Goal: Task Accomplishment & Management: Use online tool/utility

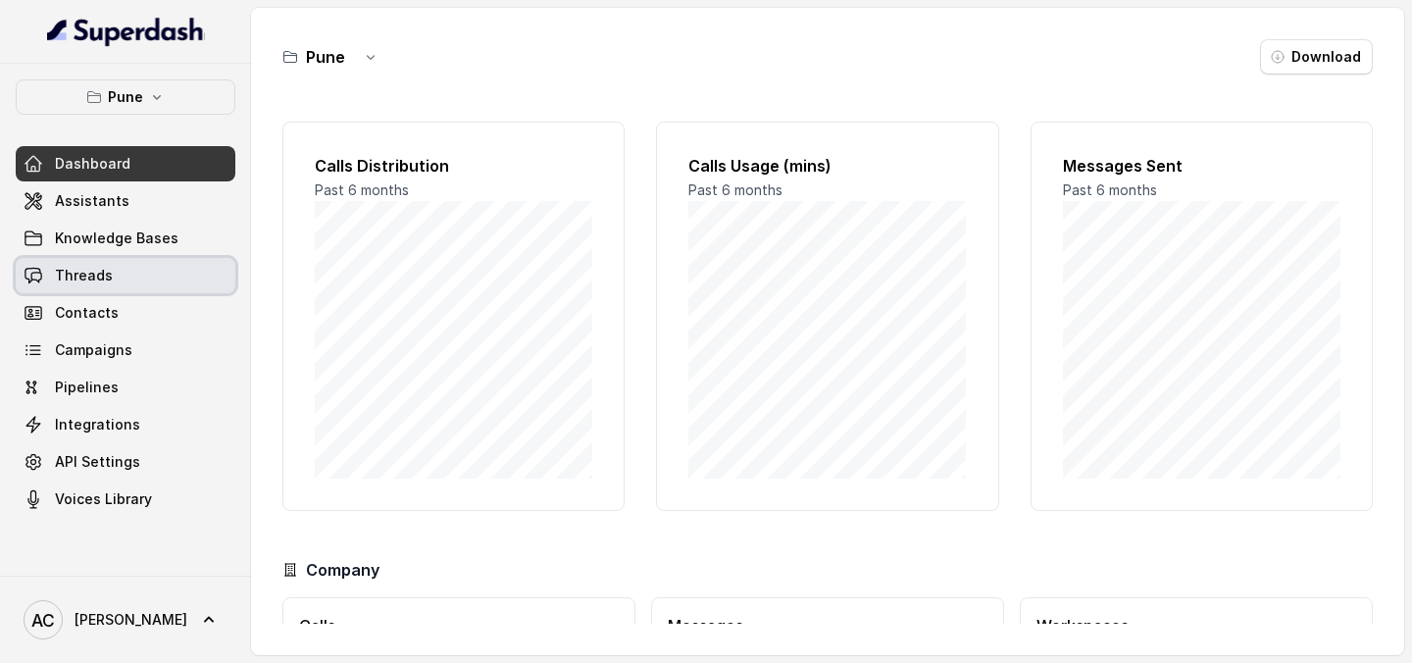
click at [135, 286] on link "Threads" at bounding box center [126, 275] width 220 height 35
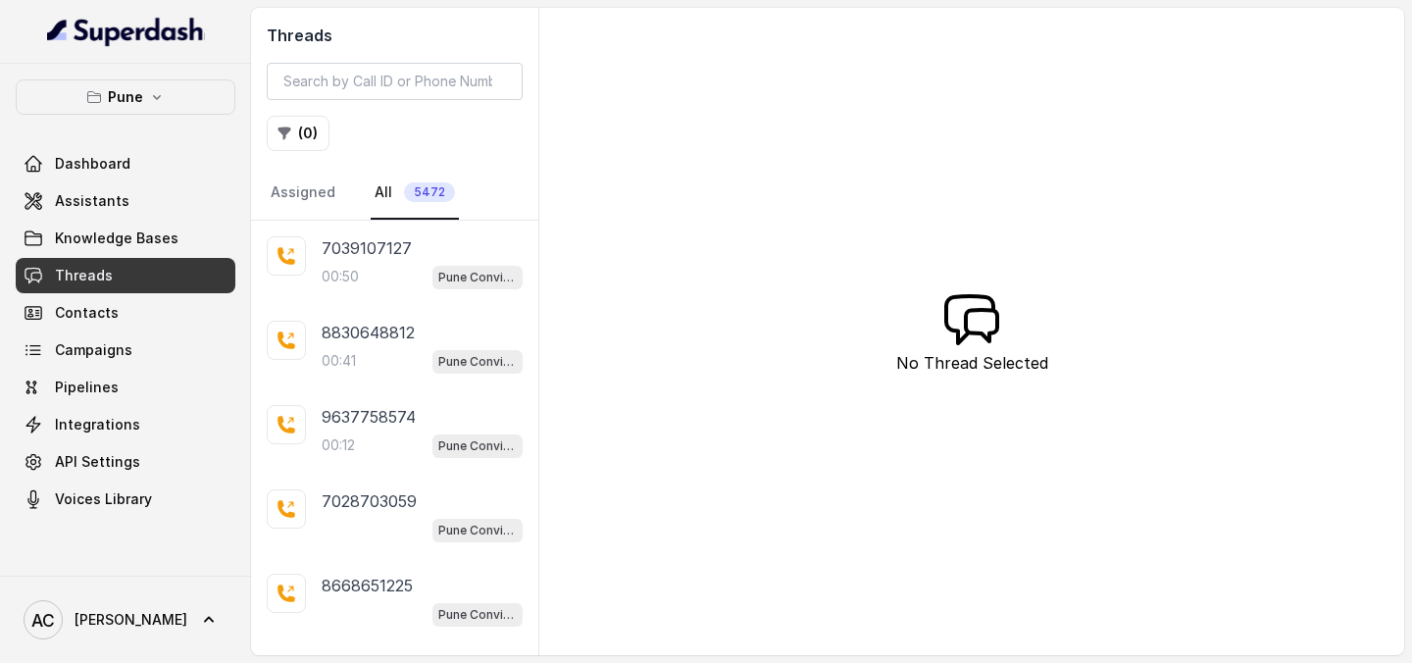
click at [301, 160] on div "Threads ( 0 ) Assigned All 5472" at bounding box center [394, 114] width 287 height 213
click at [301, 137] on button "( 0 )" at bounding box center [298, 133] width 63 height 35
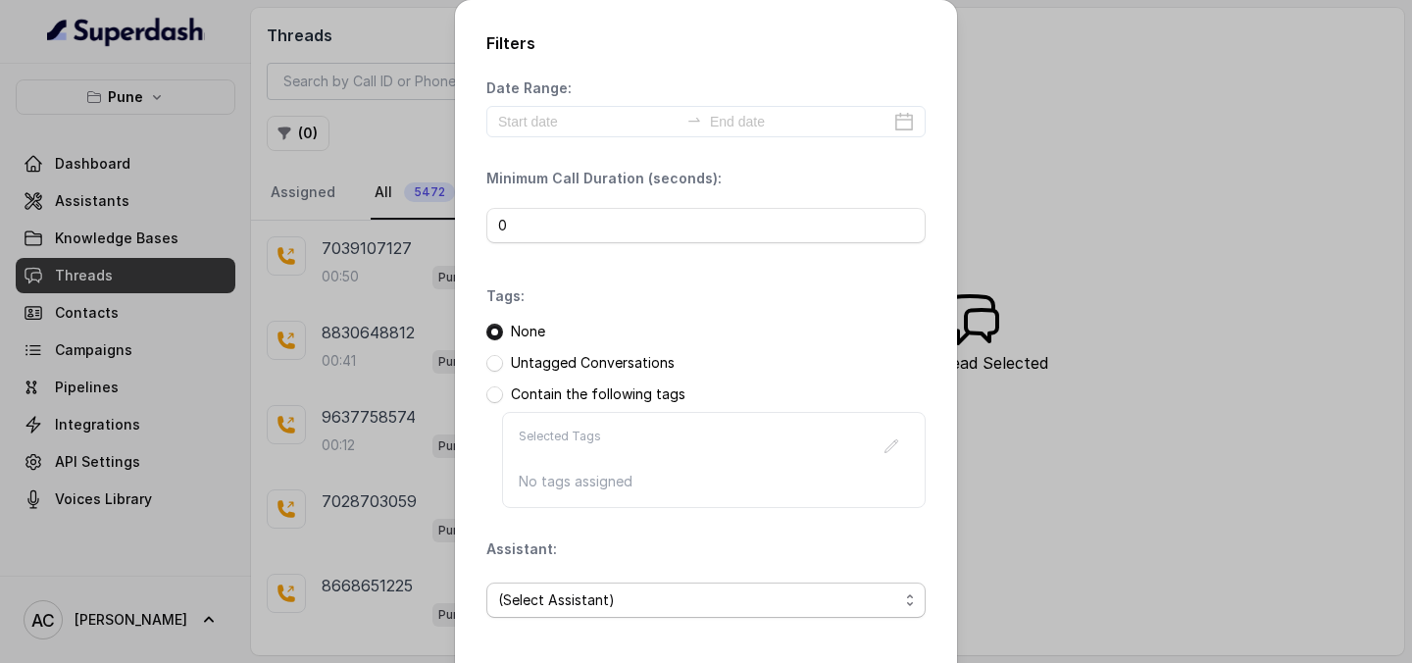
click at [674, 596] on span "(Select Assistant)" at bounding box center [698, 600] width 400 height 24
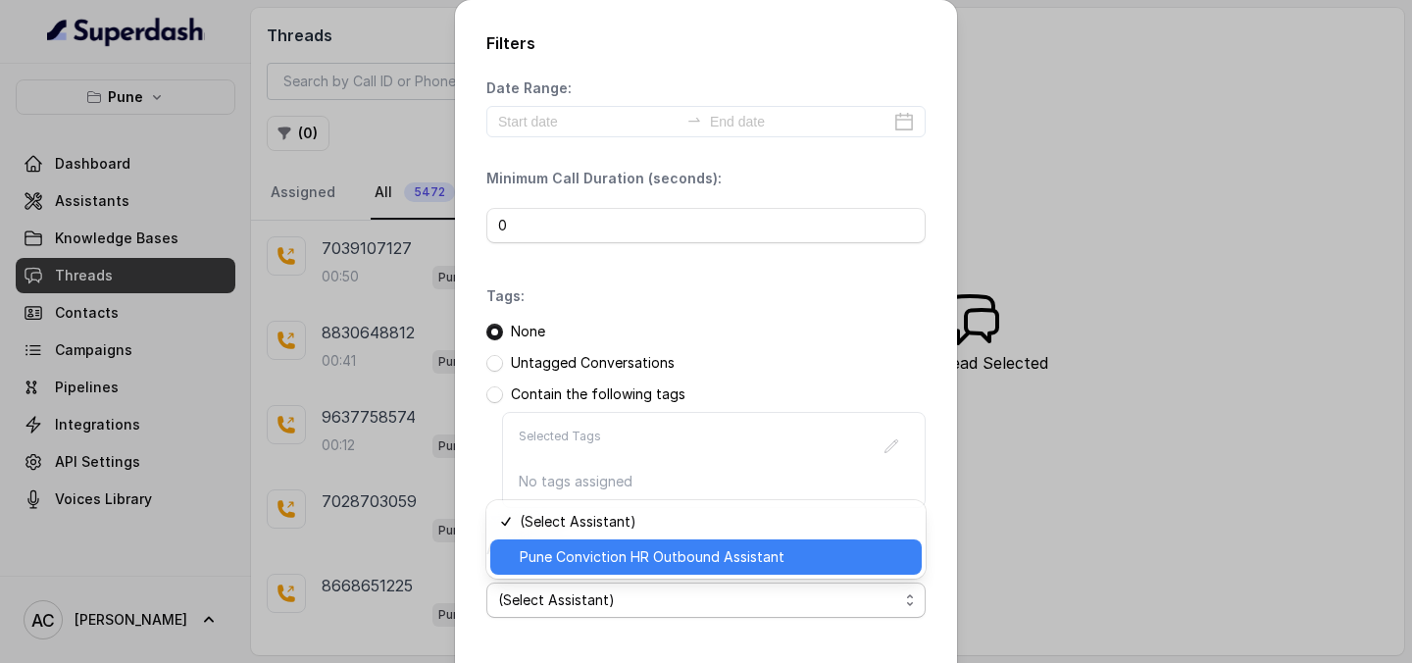
click at [672, 560] on span "Pune Conviction HR Outbound Assistant" at bounding box center [715, 557] width 390 height 24
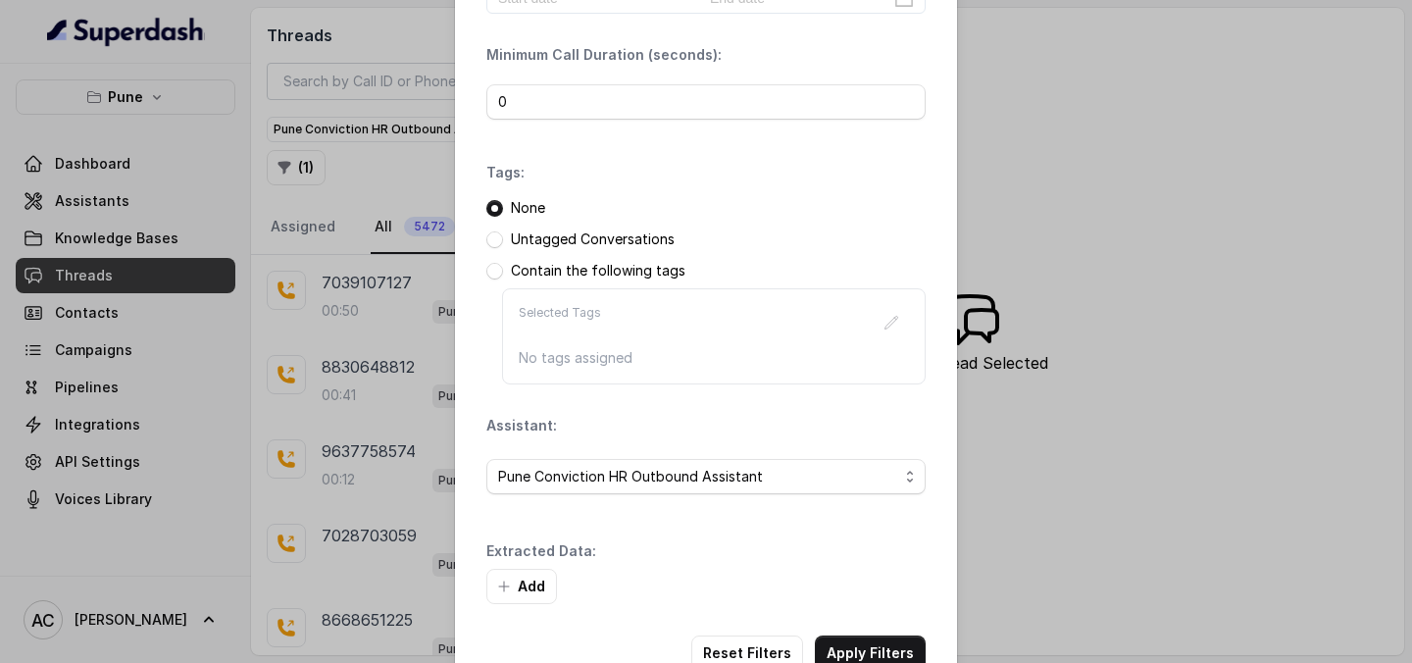
scroll to position [178, 0]
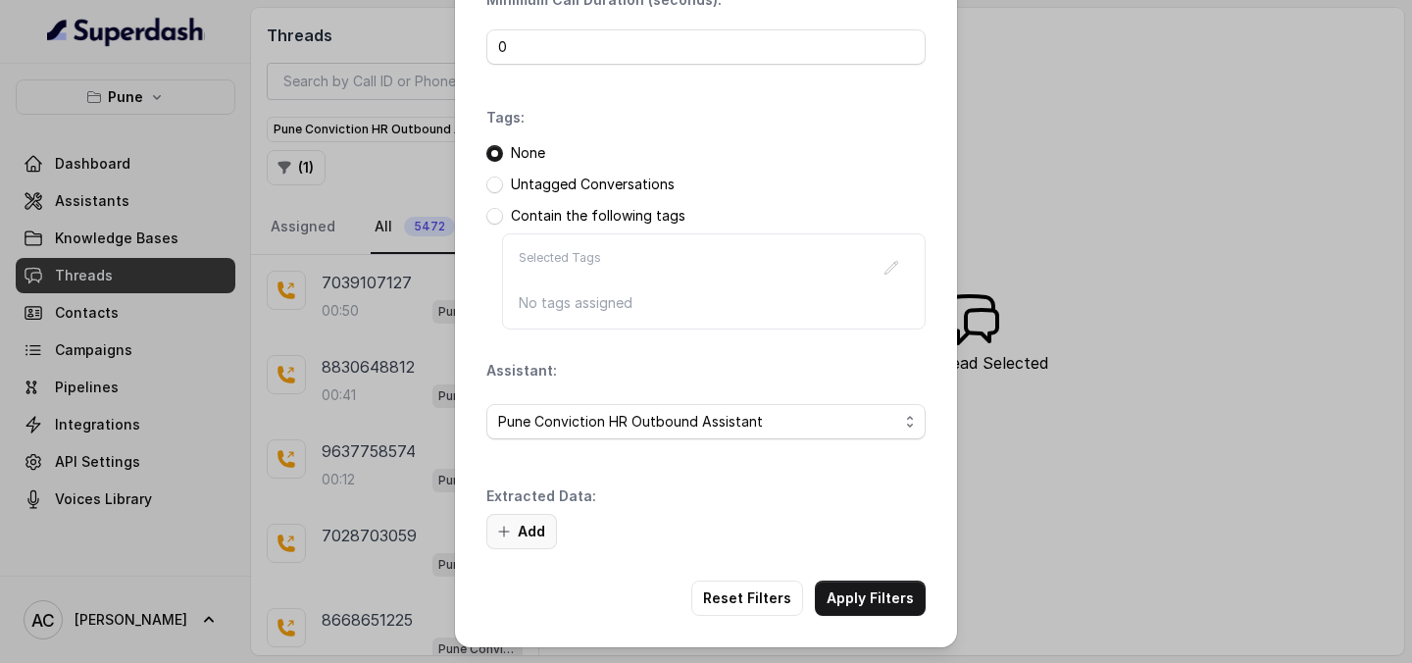
click at [543, 528] on button "Add" at bounding box center [521, 531] width 71 height 35
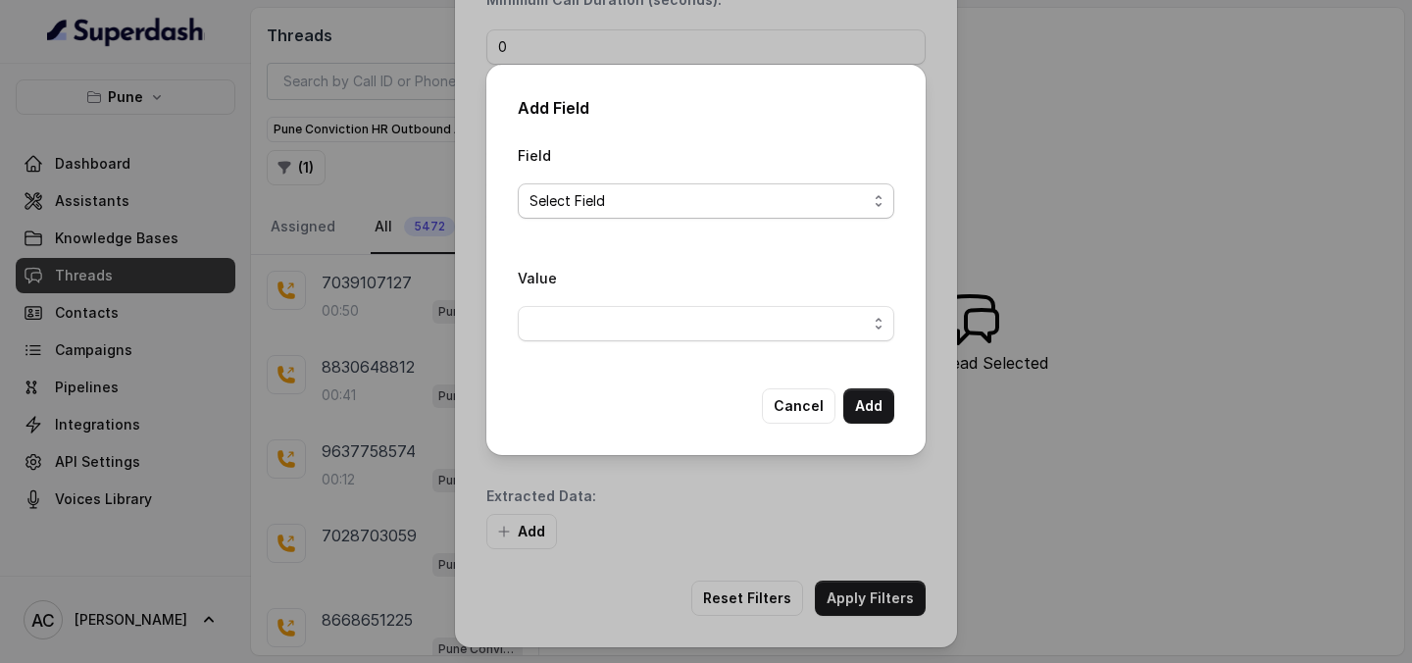
click at [659, 201] on span "Select Field" at bounding box center [697, 201] width 337 height 24
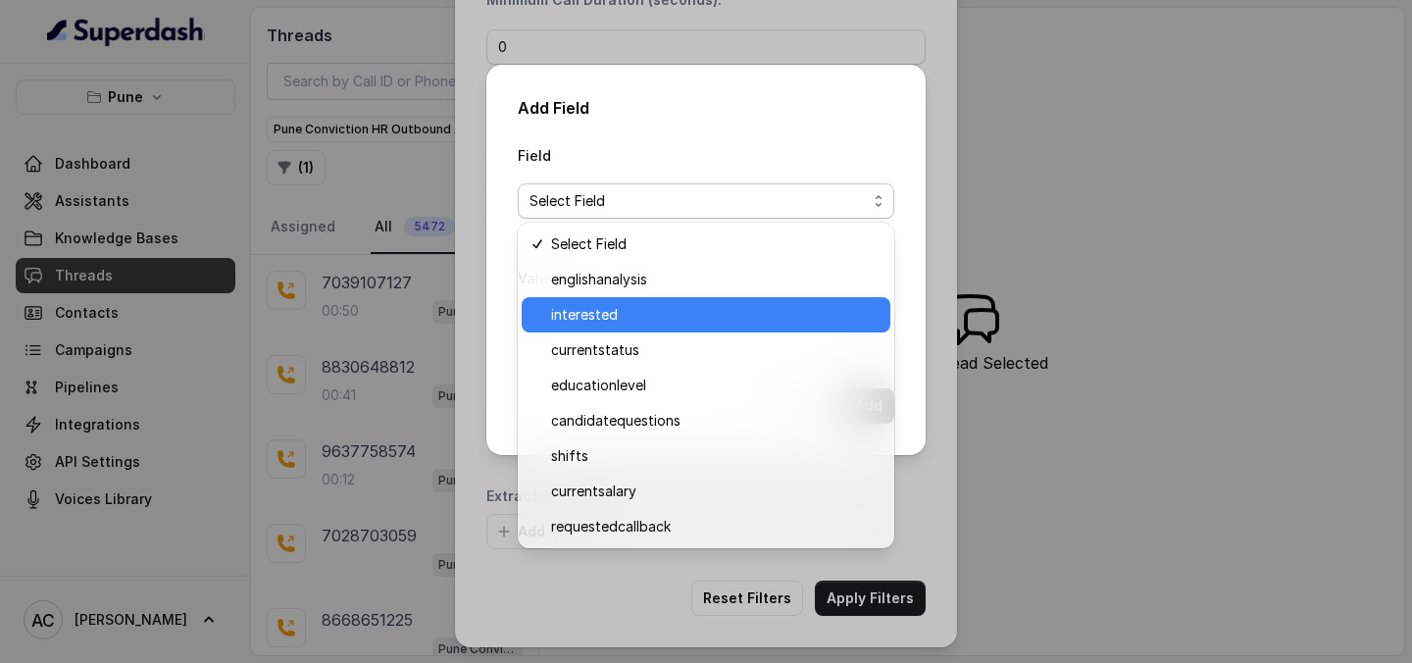
click at [618, 316] on span "interested" at bounding box center [714, 315] width 327 height 24
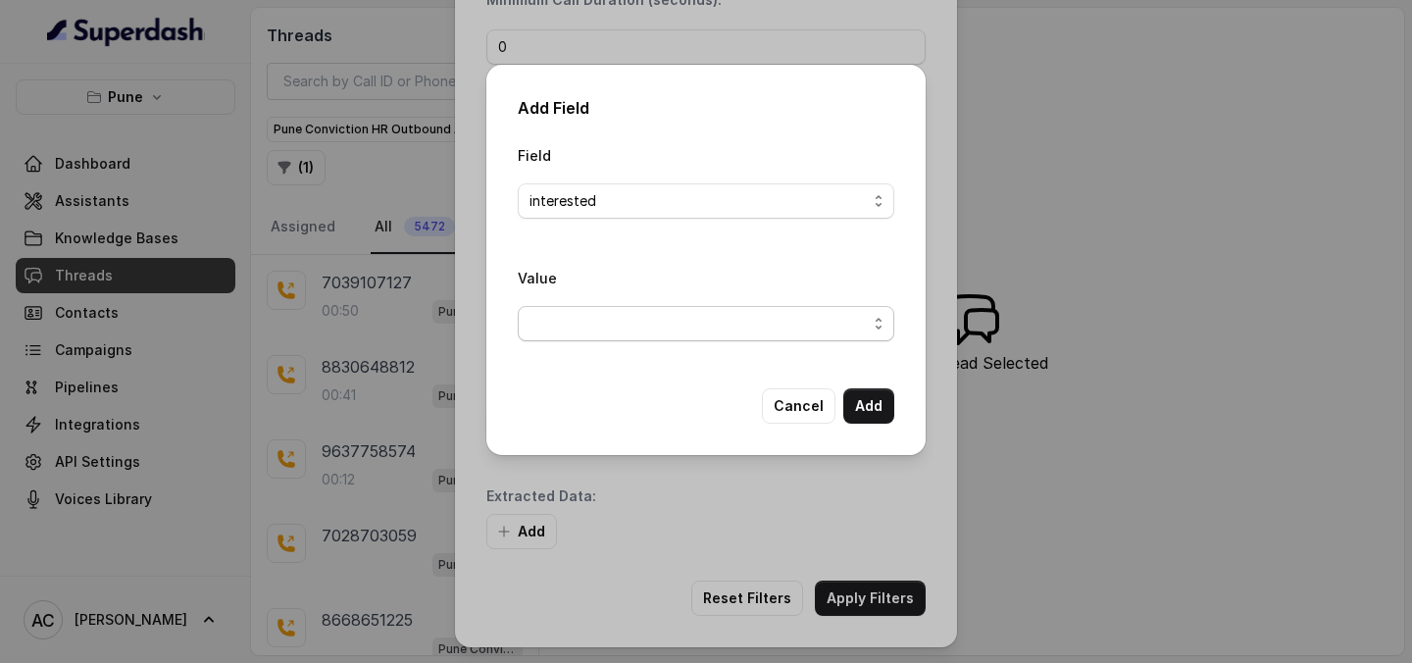
click at [646, 307] on span "button" at bounding box center [706, 323] width 376 height 35
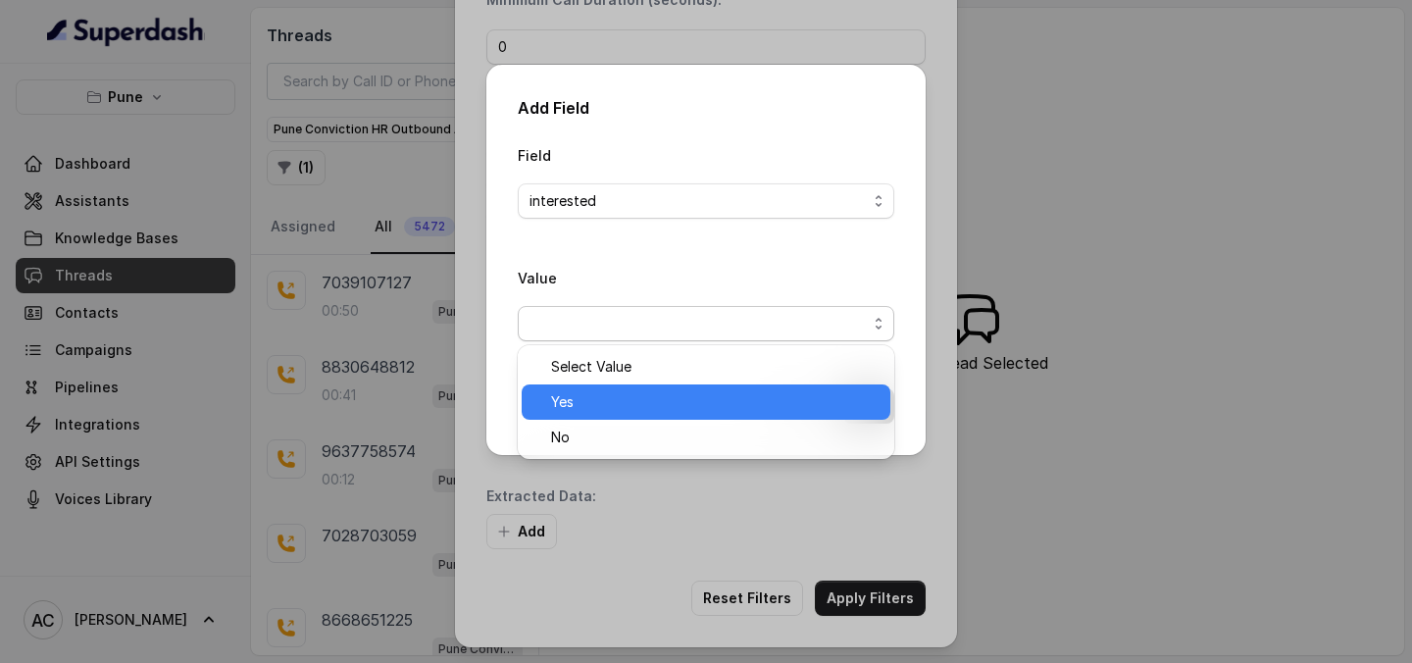
click at [612, 405] on span "Yes" at bounding box center [714, 402] width 327 height 24
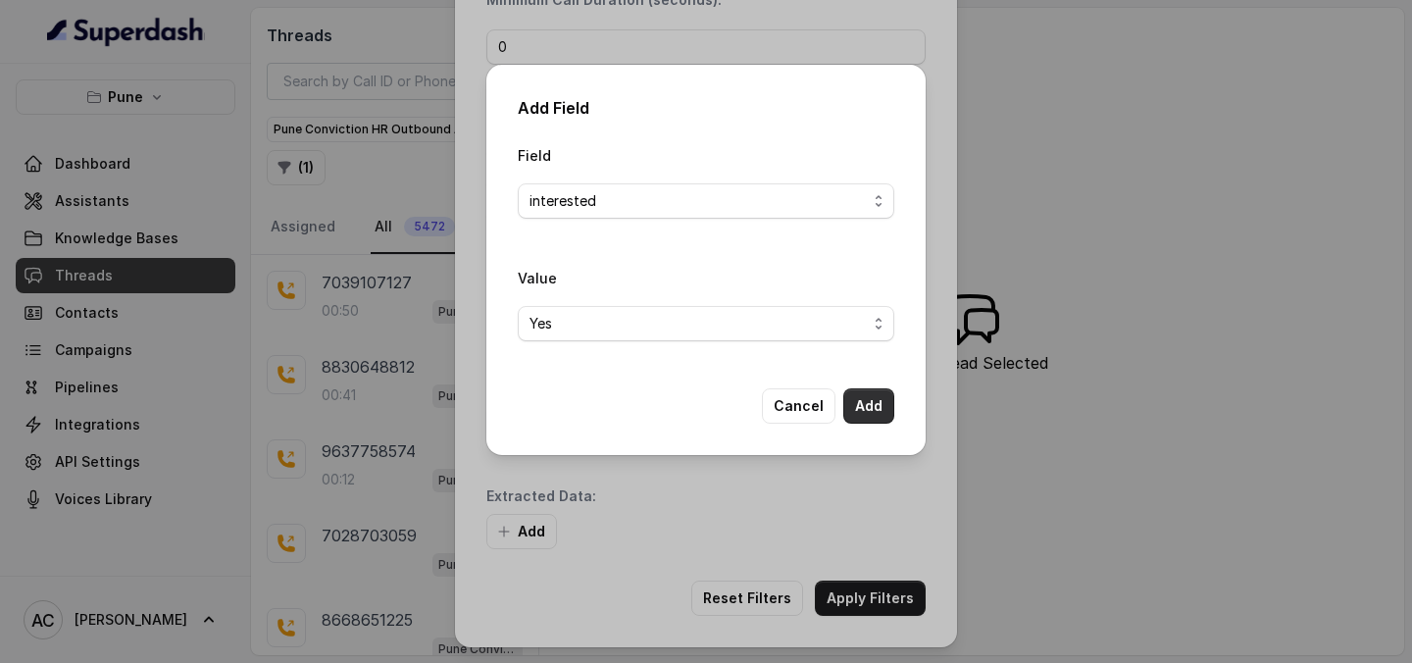
click at [860, 400] on button "Add" at bounding box center [868, 405] width 51 height 35
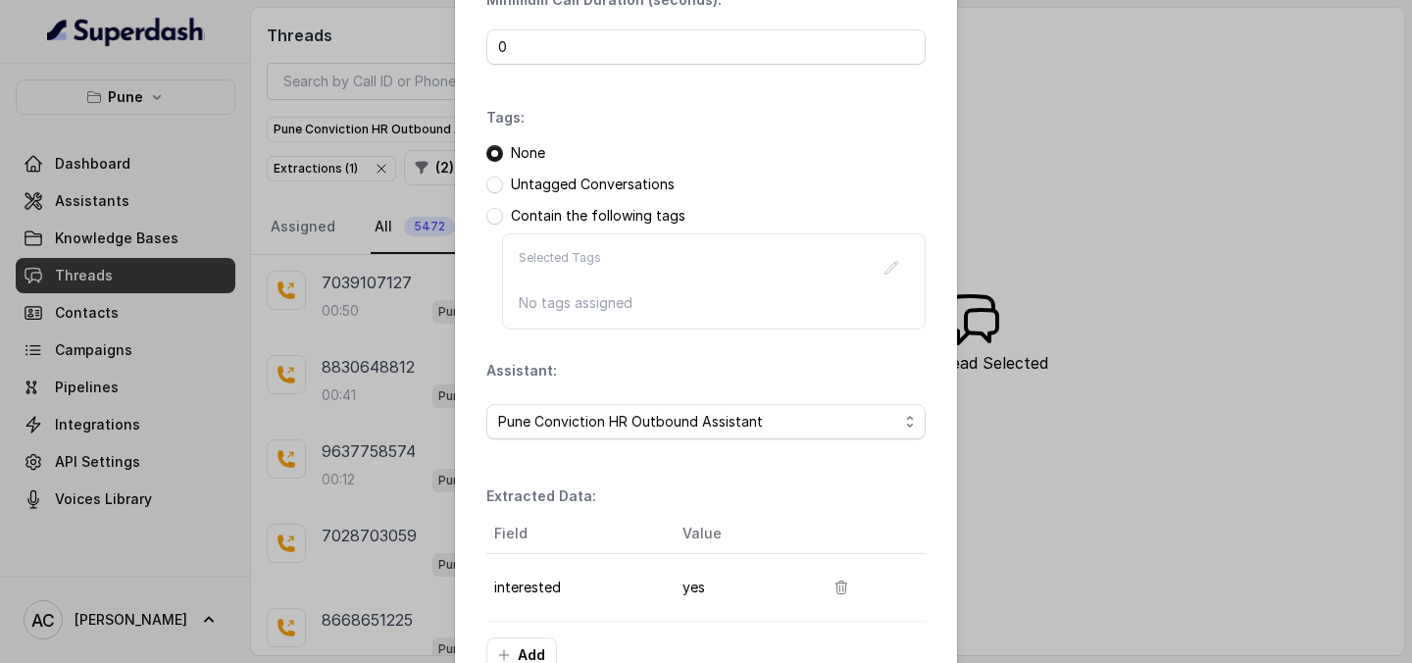
scroll to position [302, 0]
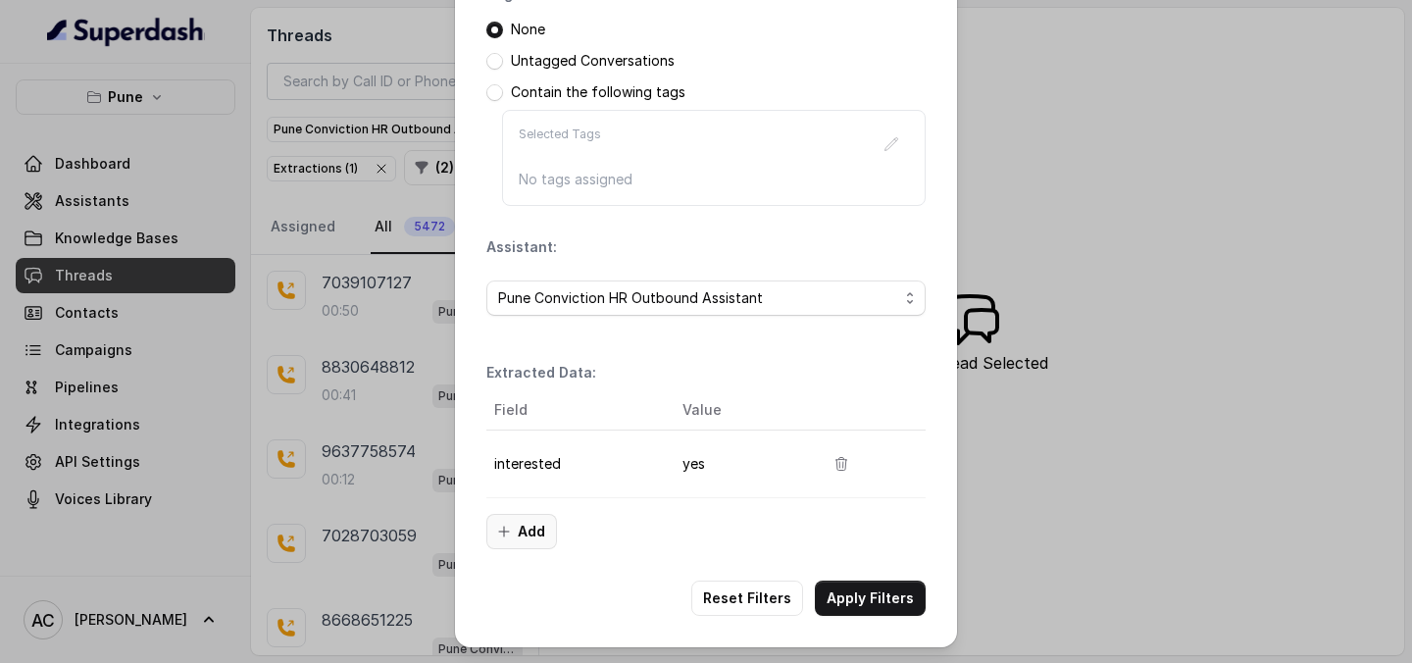
click at [533, 537] on button "Add" at bounding box center [521, 531] width 71 height 35
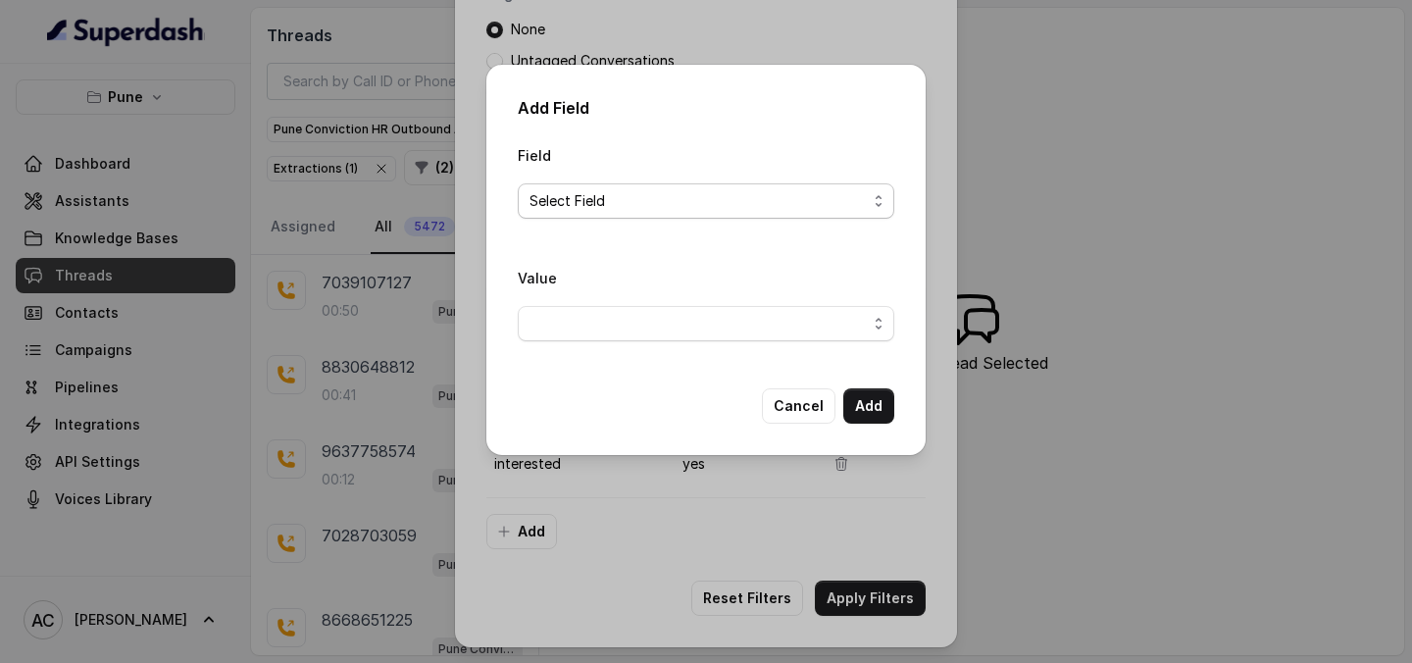
click at [630, 191] on span "Select Field" at bounding box center [697, 201] width 337 height 24
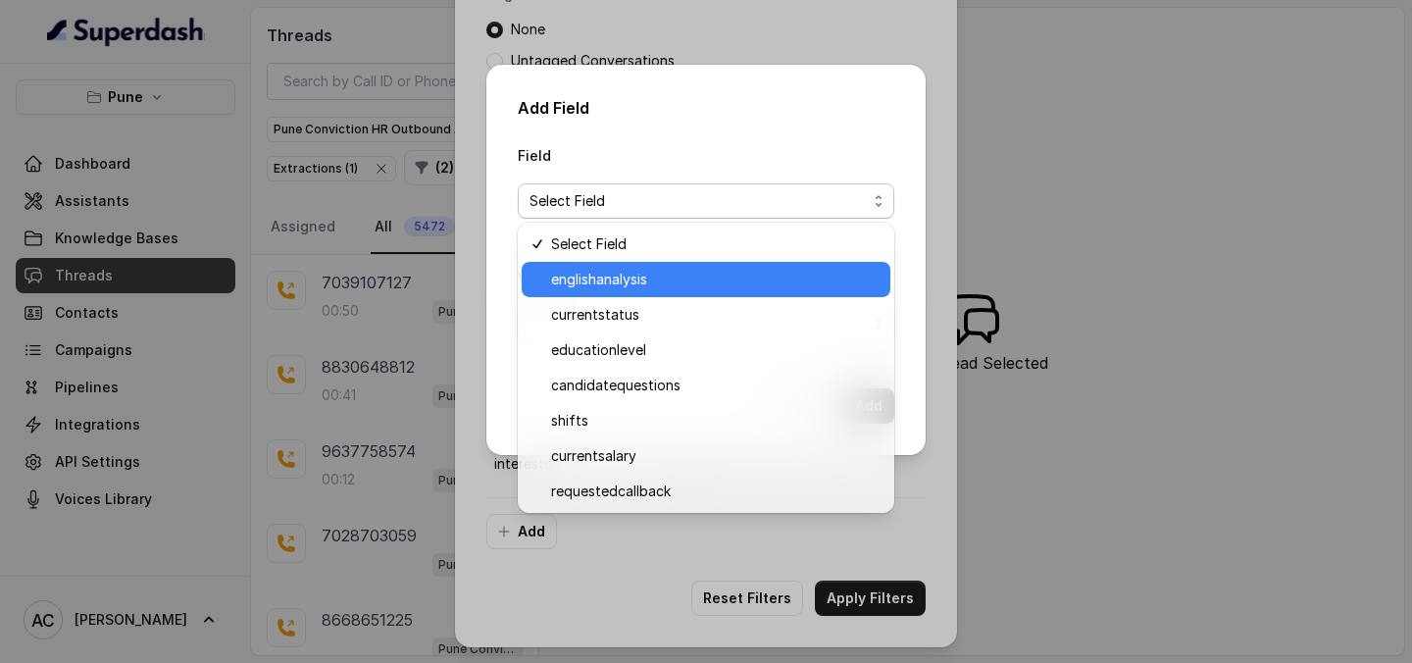
click at [628, 281] on span "englishanalysis" at bounding box center [714, 280] width 327 height 24
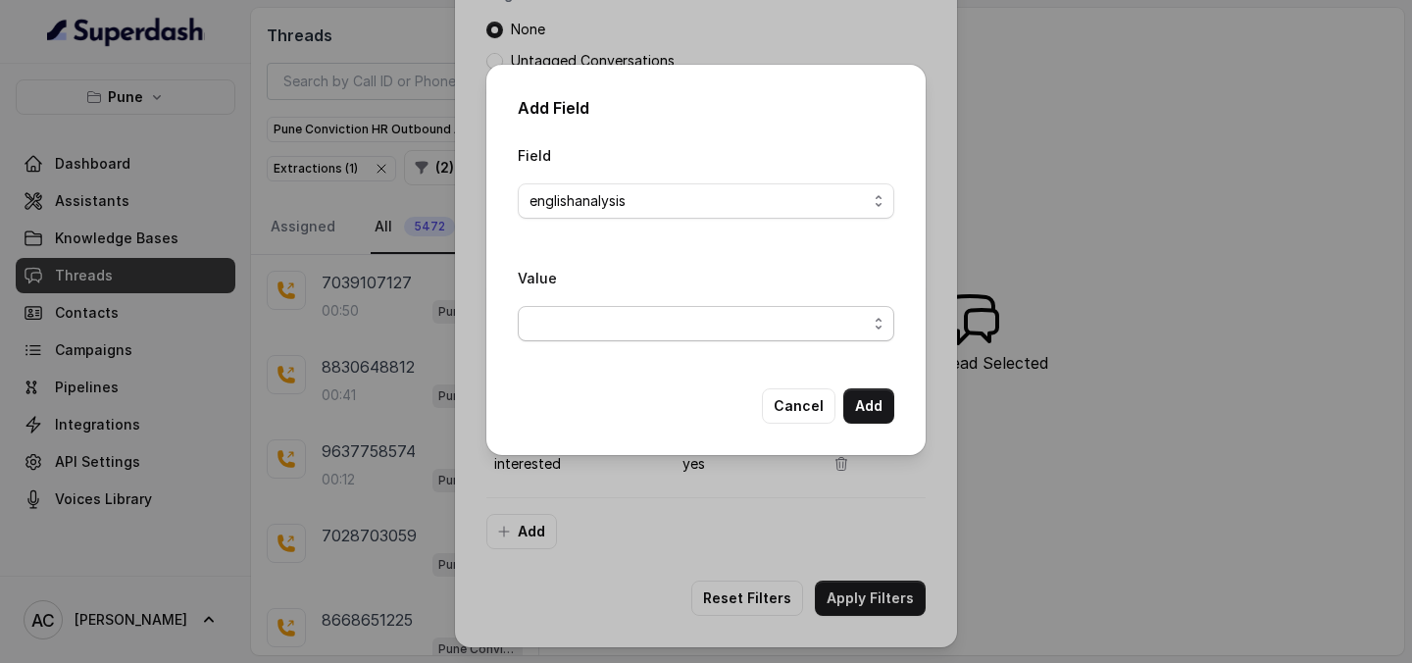
click at [670, 314] on span "button" at bounding box center [706, 323] width 376 height 35
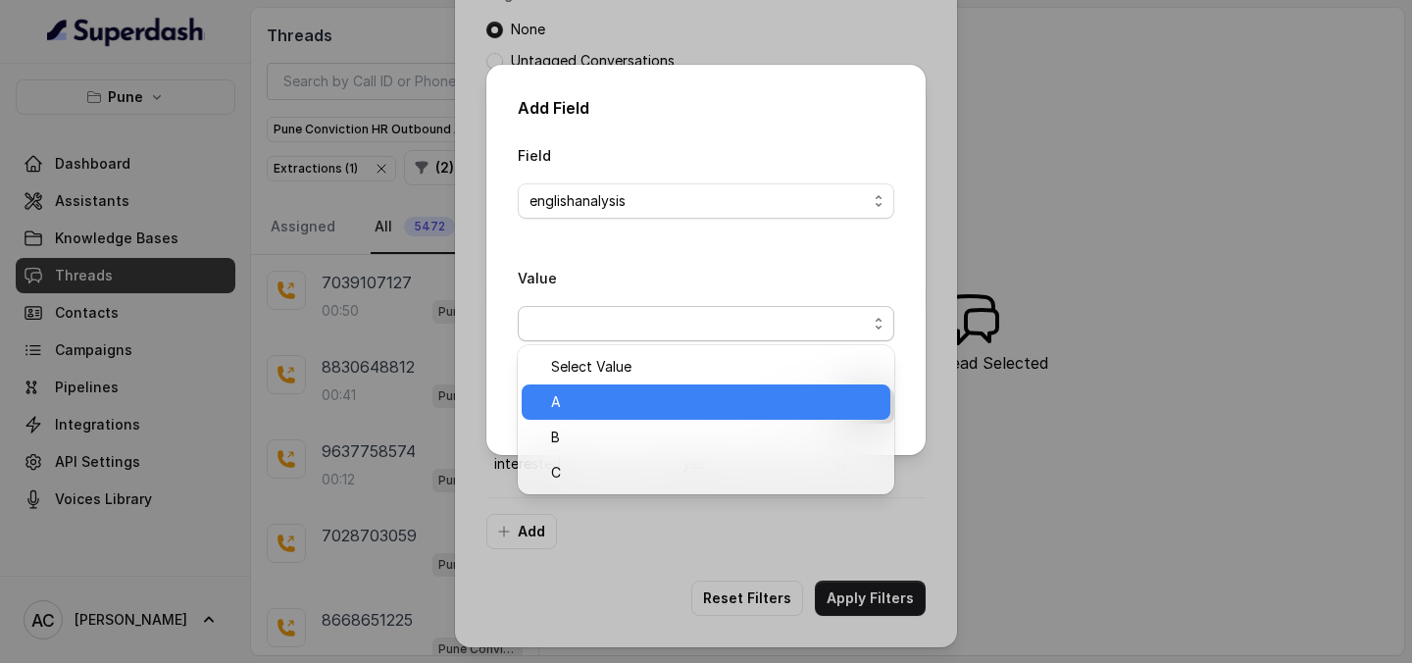
click at [602, 390] on span "A" at bounding box center [714, 402] width 327 height 24
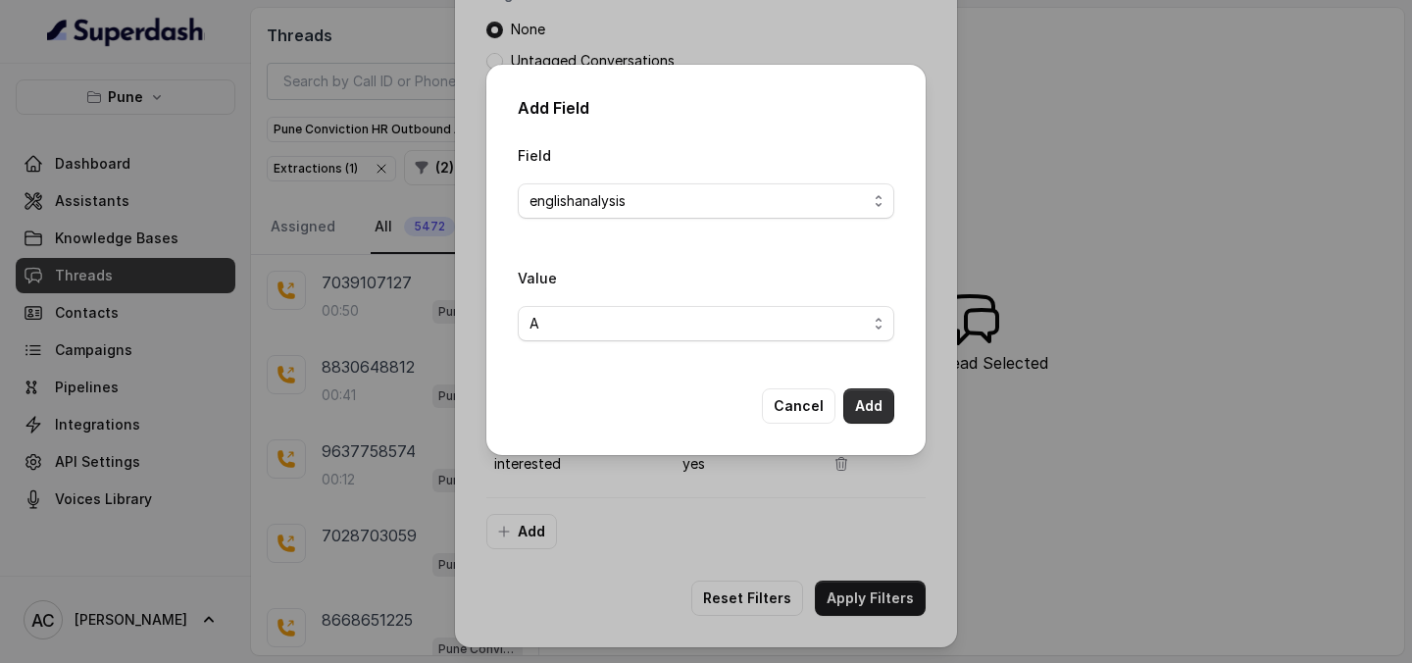
click at [888, 401] on button "Add" at bounding box center [868, 405] width 51 height 35
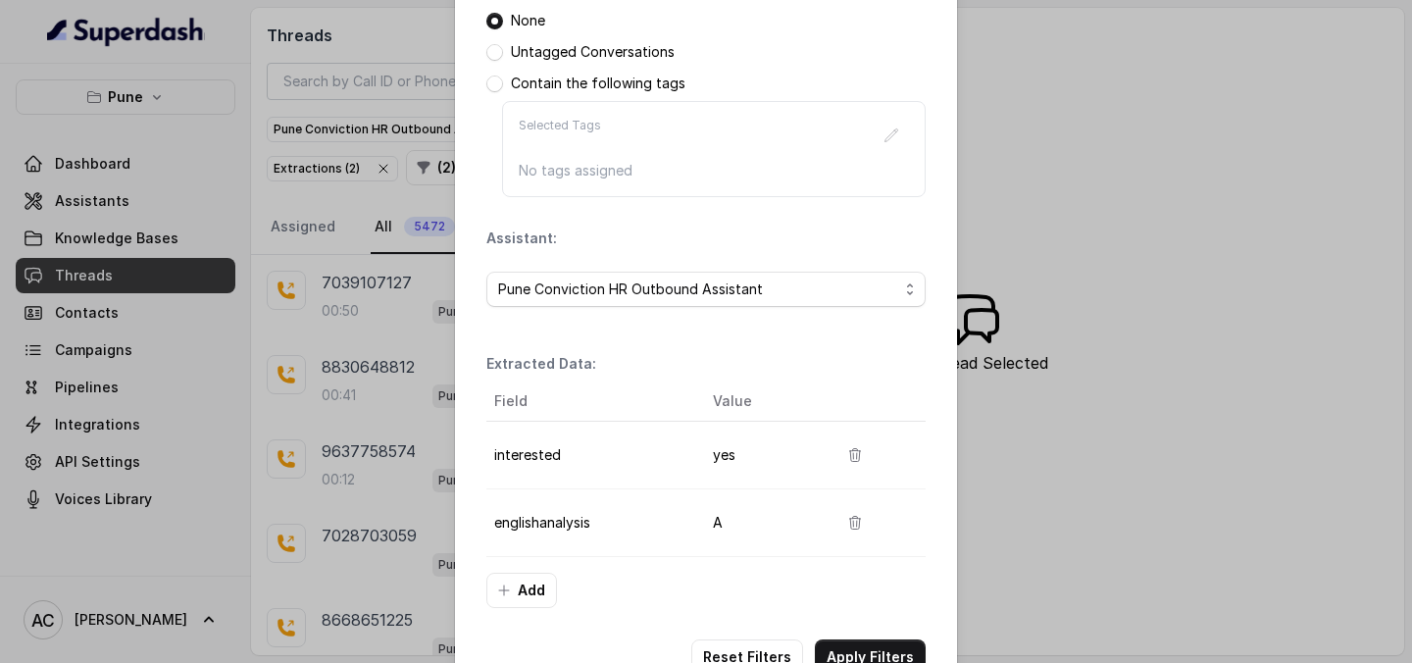
scroll to position [370, 0]
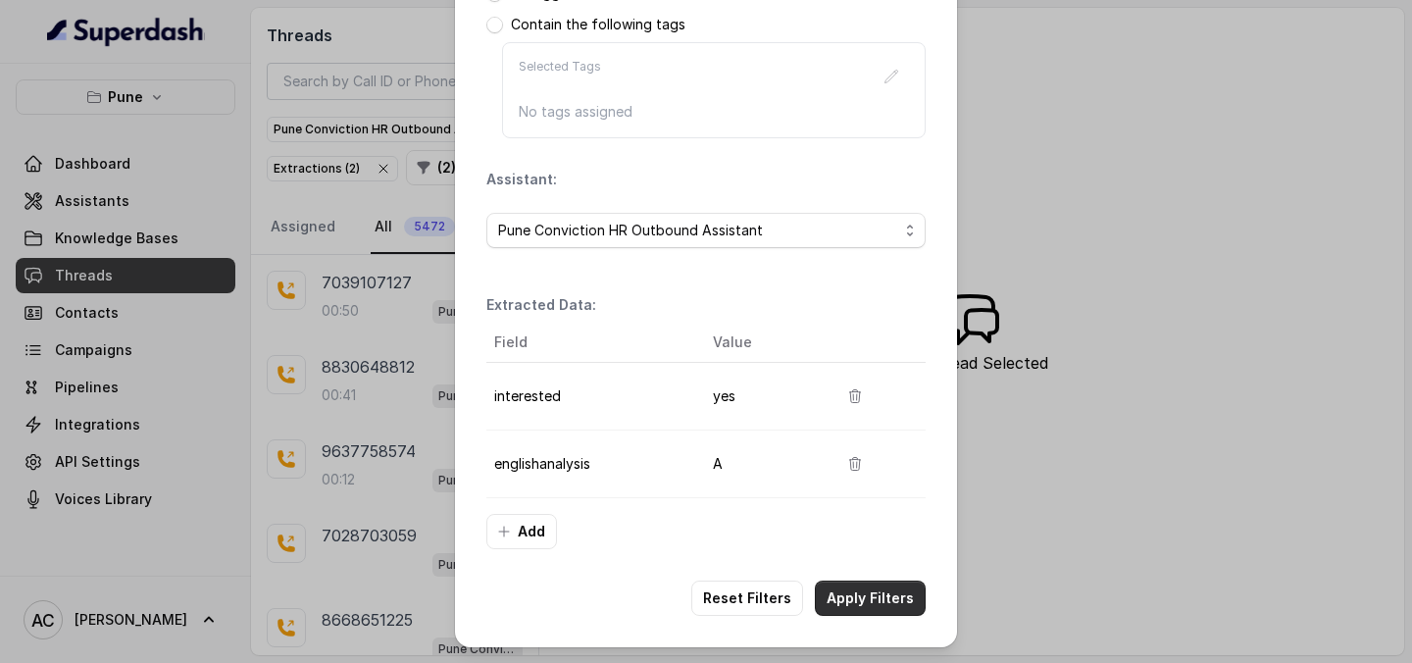
click at [869, 608] on button "Apply Filters" at bounding box center [870, 597] width 111 height 35
